Goal: Find specific page/section: Find specific page/section

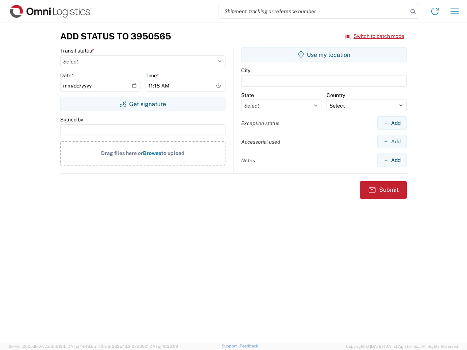
click at [313, 11] on input "search" at bounding box center [313, 11] width 189 height 14
click at [413, 12] on icon at bounding box center [413, 12] width 10 height 10
click at [434, 11] on icon at bounding box center [435, 11] width 12 height 12
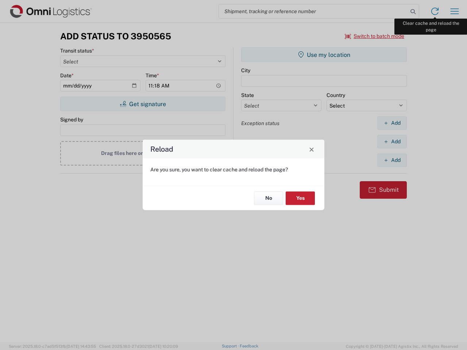
click at [454, 11] on div "Reload Are you sure, you want to clear cache and reload the page? No Yes" at bounding box center [233, 175] width 467 height 350
click at [374, 36] on div "Reload Are you sure, you want to clear cache and reload the page? No Yes" at bounding box center [233, 175] width 467 height 350
click at [143, 104] on div "Reload Are you sure, you want to clear cache and reload the page? No Yes" at bounding box center [233, 175] width 467 height 350
click at [324, 55] on div "Reload Are you sure, you want to clear cache and reload the page? No Yes" at bounding box center [233, 175] width 467 height 350
click at [391, 123] on div "Reload Are you sure, you want to clear cache and reload the page? No Yes" at bounding box center [233, 175] width 467 height 350
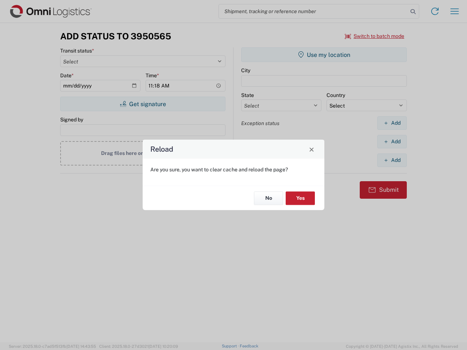
click at [391, 141] on div "Reload Are you sure, you want to clear cache and reload the page? No Yes" at bounding box center [233, 175] width 467 height 350
click at [391, 160] on div "Reload Are you sure, you want to clear cache and reload the page? No Yes" at bounding box center [233, 175] width 467 height 350
